Goal: Transaction & Acquisition: Book appointment/travel/reservation

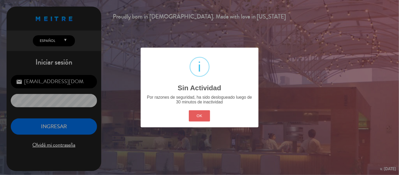
click at [200, 118] on button "OK" at bounding box center [199, 115] width 21 height 11
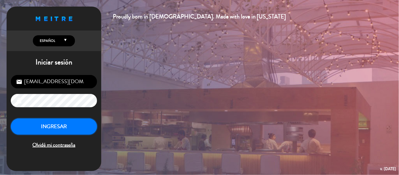
click at [65, 124] on button "INGRESAR" at bounding box center [54, 126] width 86 height 17
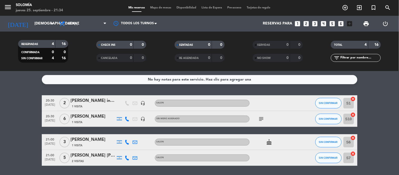
click at [80, 100] on div "[PERSON_NAME] invitacion" at bounding box center [93, 100] width 45 height 7
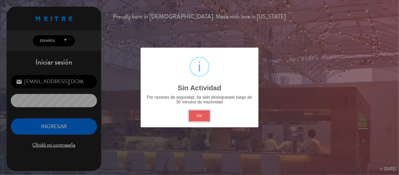
click at [206, 113] on button "OK" at bounding box center [199, 115] width 21 height 11
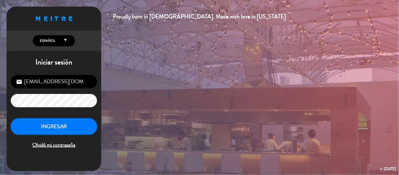
click at [38, 125] on button "INGRESAR" at bounding box center [54, 126] width 86 height 17
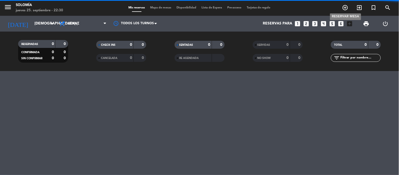
click at [344, 7] on icon "add_circle_outline" at bounding box center [345, 7] width 6 height 6
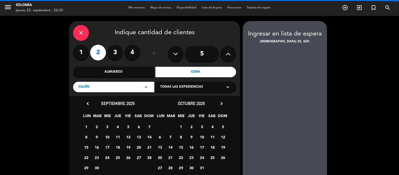
click at [134, 51] on label "4" at bounding box center [132, 53] width 16 height 16
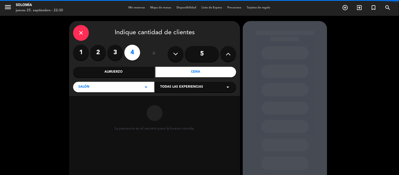
click at [201, 70] on div "Cena" at bounding box center [195, 72] width 81 height 11
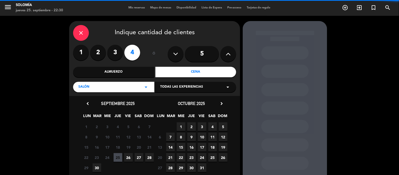
click at [227, 87] on icon "arrow_drop_down" at bounding box center [227, 87] width 6 height 6
click at [179, 100] on div "SALON" at bounding box center [195, 99] width 71 height 5
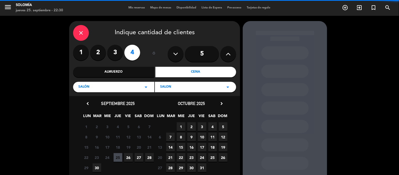
click at [126, 157] on span "26" at bounding box center [128, 157] width 9 height 9
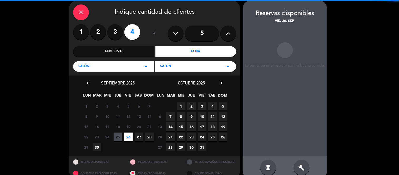
scroll to position [21, 0]
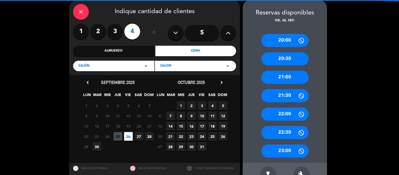
click at [276, 74] on div "21:00" at bounding box center [284, 77] width 47 height 13
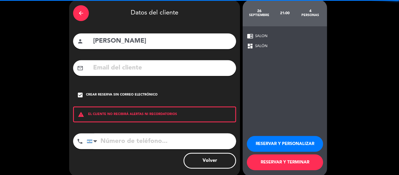
click at [129, 43] on input "[PERSON_NAME]" at bounding box center [162, 41] width 140 height 11
type input "f"
type input "[PERSON_NAME]"
click at [102, 140] on input "tel" at bounding box center [161, 141] width 149 height 16
type input "1159663098"
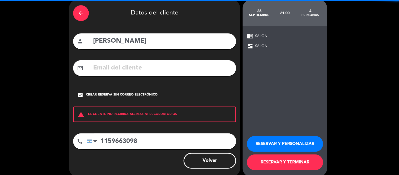
click at [293, 160] on button "RESERVAR Y TERMINAR" at bounding box center [285, 162] width 76 height 16
